Goal: Navigation & Orientation: Find specific page/section

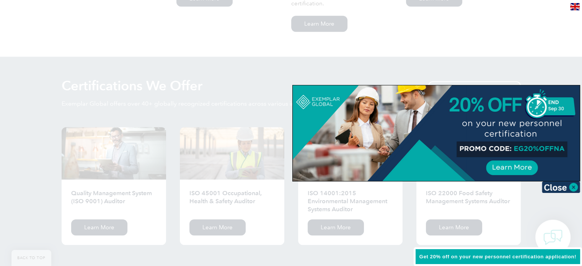
scroll to position [704, 0]
click at [570, 185] on img at bounding box center [561, 186] width 38 height 11
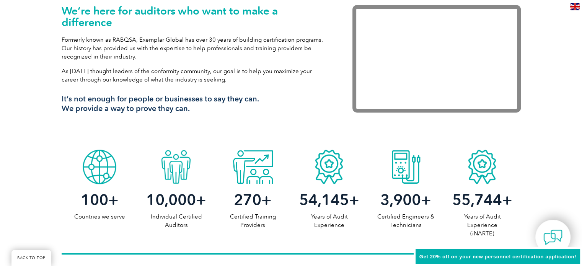
scroll to position [0, 0]
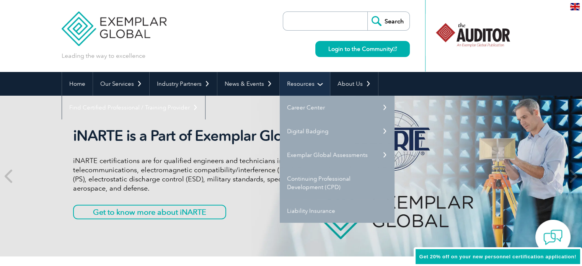
click at [292, 82] on link "Resources" at bounding box center [305, 84] width 50 height 24
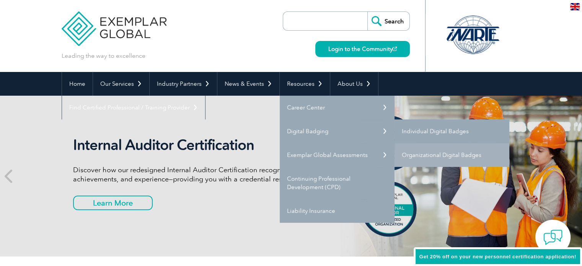
click at [419, 130] on link "Individual Digital Badges" at bounding box center [451, 131] width 115 height 24
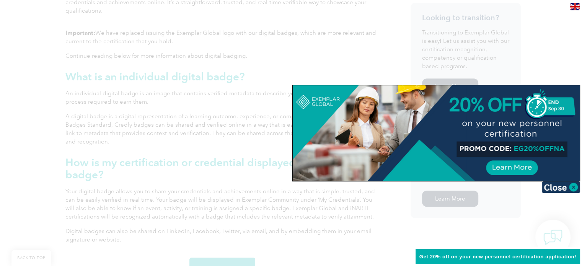
scroll to position [444, 0]
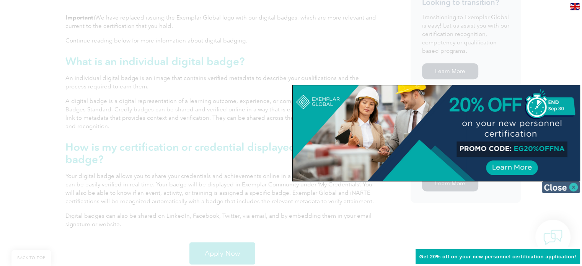
click at [567, 192] on img at bounding box center [561, 186] width 38 height 11
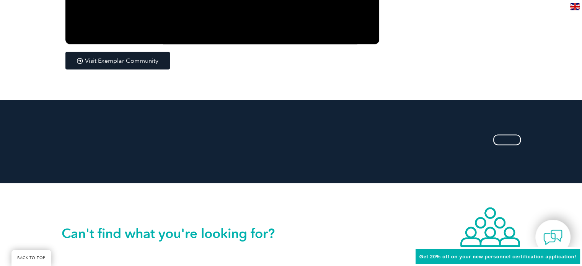
scroll to position [1423, 0]
